Goal: Find specific page/section: Find specific page/section

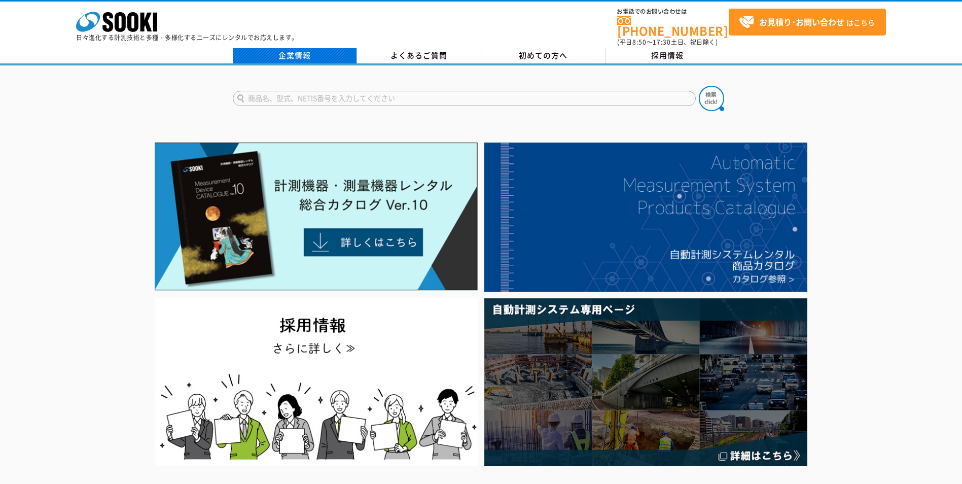
click at [300, 49] on link "企業情報" at bounding box center [295, 55] width 124 height 15
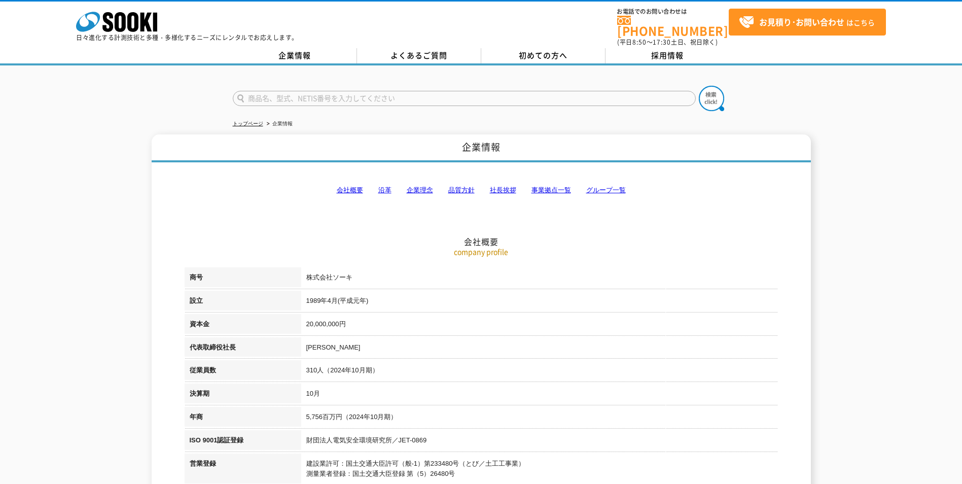
click at [543, 186] on link "事業拠点一覧" at bounding box center [552, 190] width 40 height 8
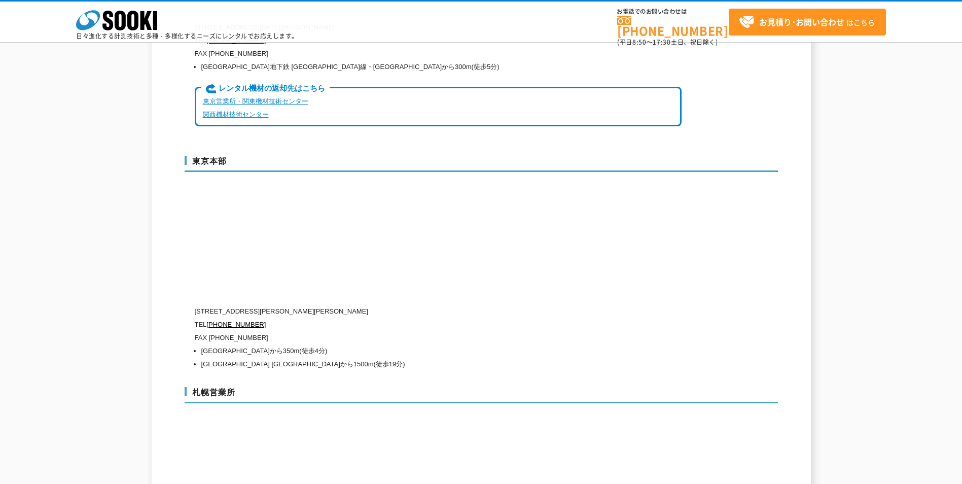
scroll to position [2558, 0]
